Goal: Task Accomplishment & Management: Manage account settings

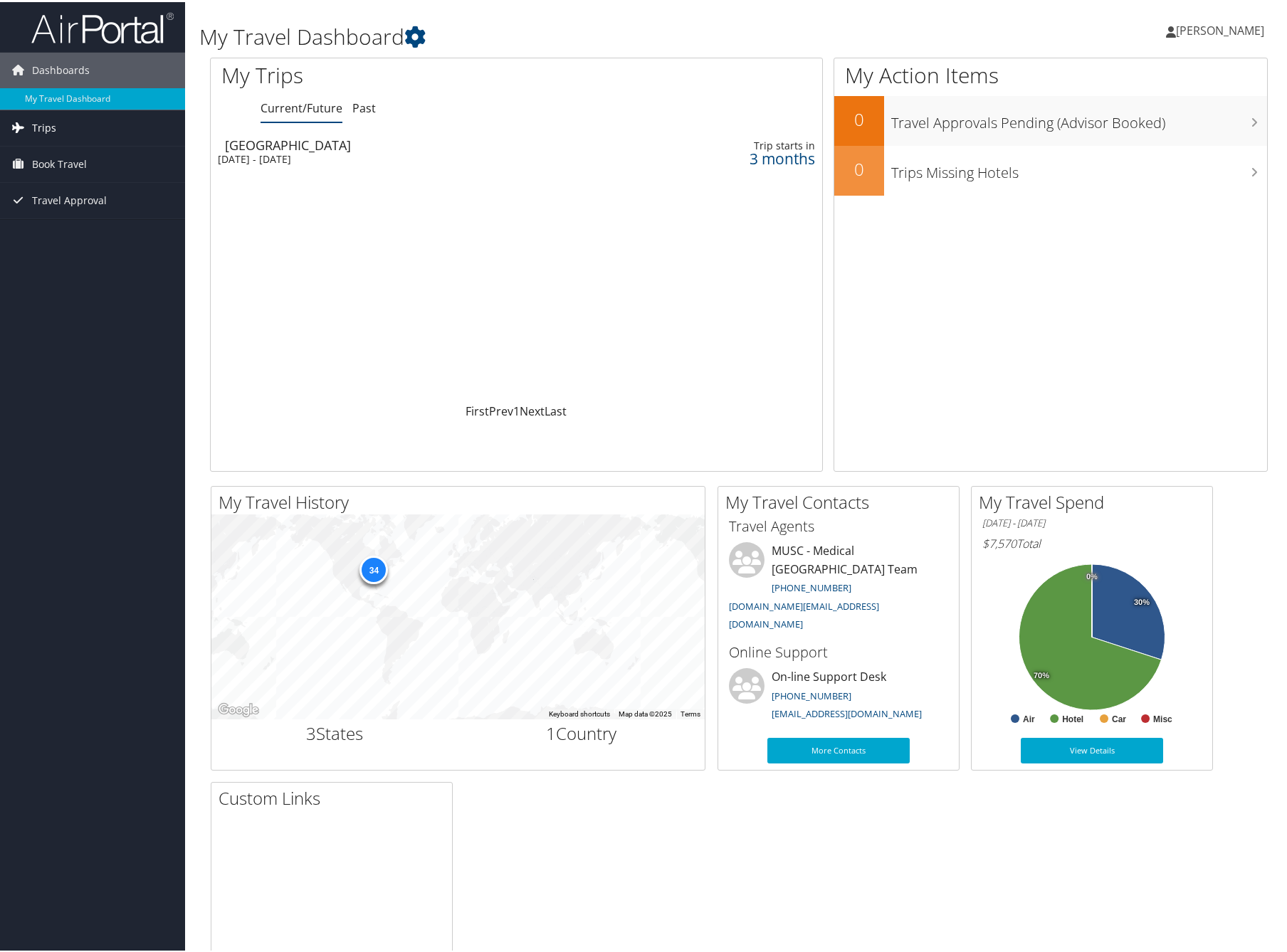
click at [53, 123] on span "Trips" at bounding box center [44, 126] width 24 height 35
click at [62, 155] on link "Current/Future Trips" at bounding box center [93, 154] width 185 height 21
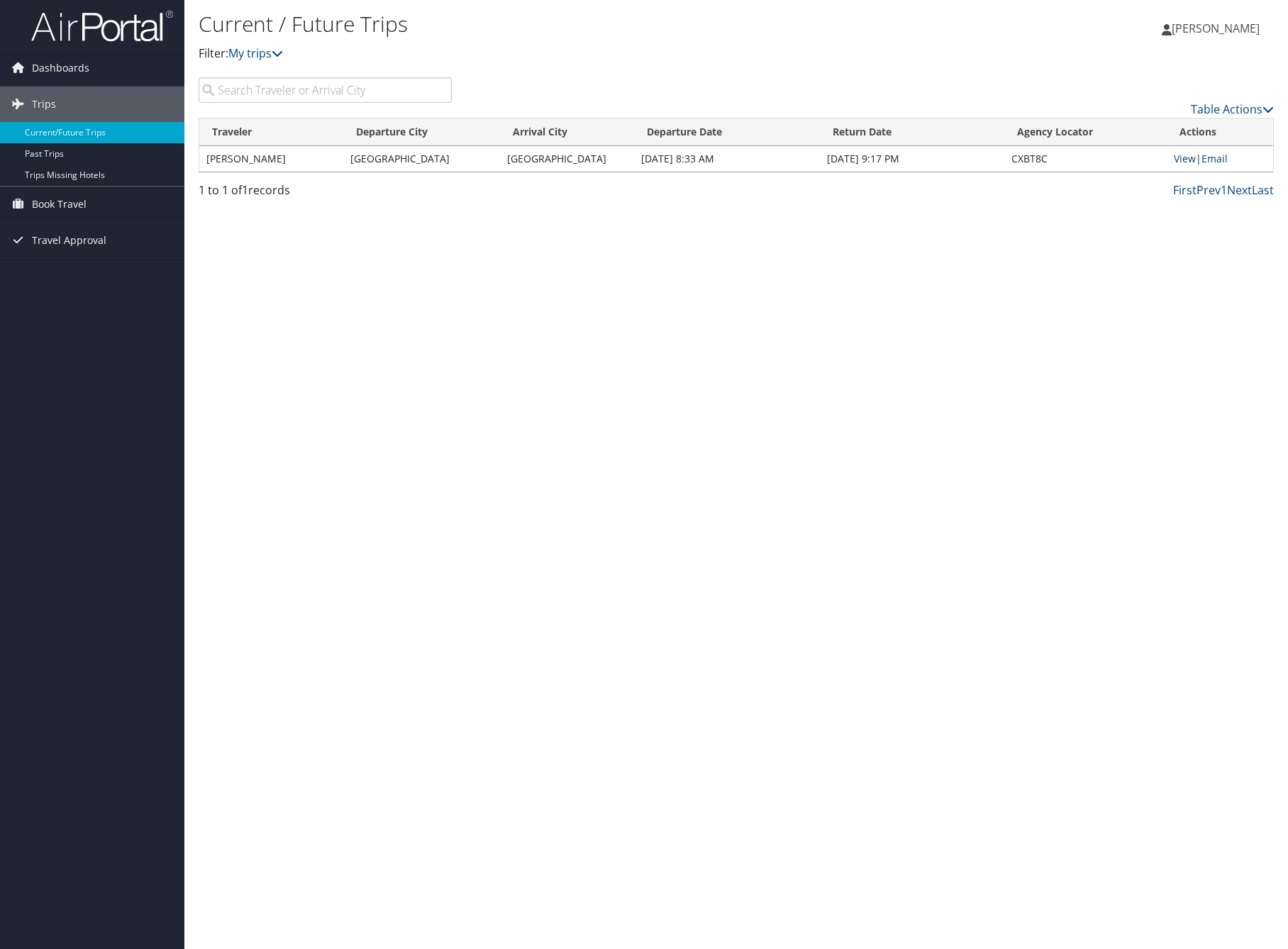
click at [1182, 160] on link "View" at bounding box center [1185, 158] width 22 height 13
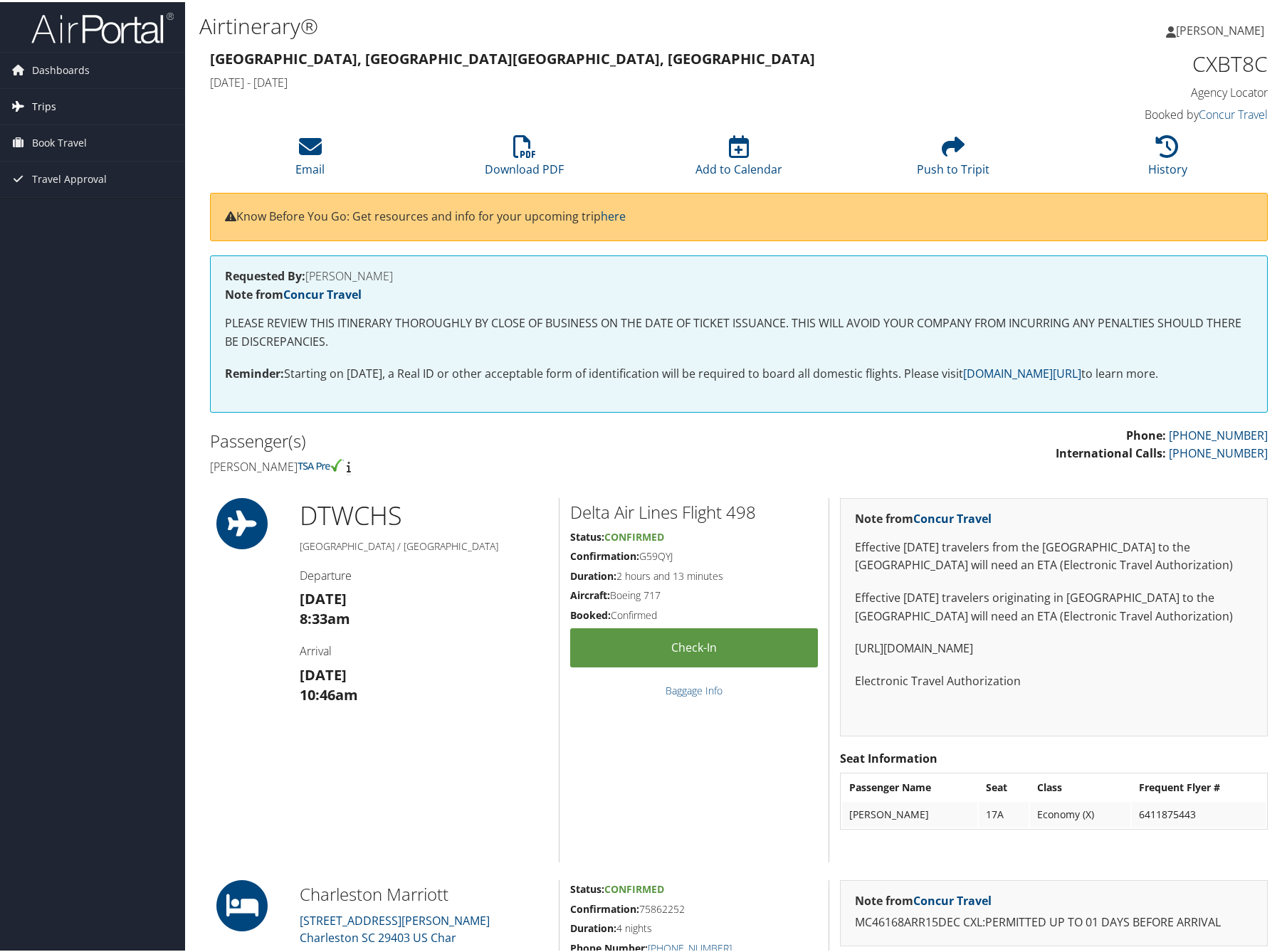
click at [45, 113] on span "Trips" at bounding box center [44, 104] width 24 height 35
click at [56, 209] on span "Book Travel" at bounding box center [59, 205] width 55 height 35
click at [65, 275] on link "Book/Manage Online Trips" at bounding box center [93, 276] width 185 height 21
